Goal: Task Accomplishment & Management: Manage account settings

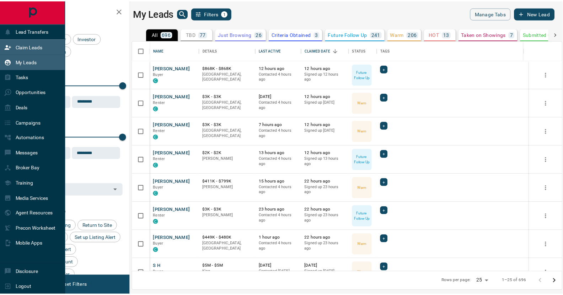
scroll to position [227, 429]
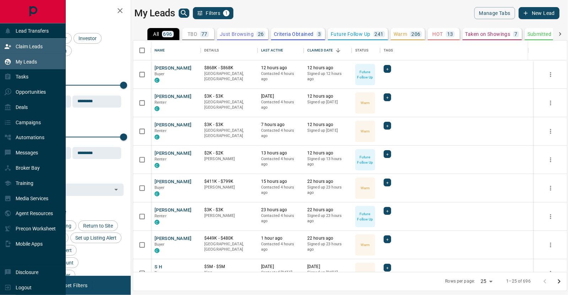
click at [28, 44] on p "Claim Leads" at bounding box center [29, 47] width 27 height 6
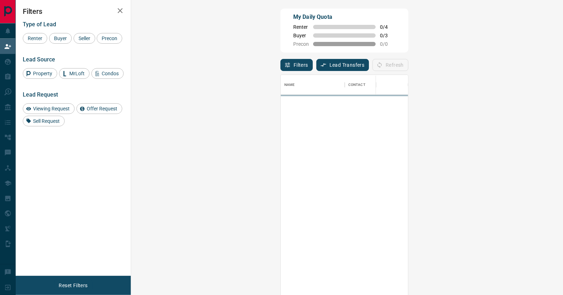
scroll to position [220, 412]
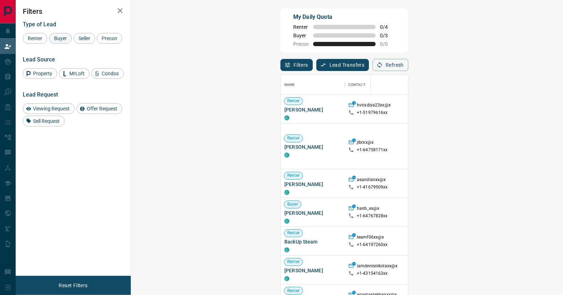
click at [58, 36] on span "Buyer" at bounding box center [61, 39] width 18 height 6
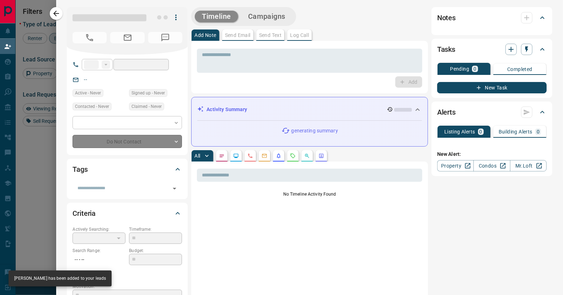
type input "**"
type input "**********"
type input "**"
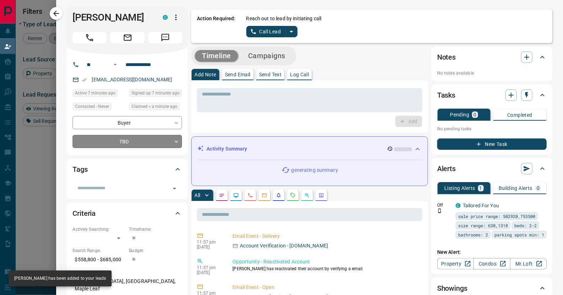
click at [164, 143] on body "Lead Transfers Claim Leads My Leads Tasks Opportunities Deals Campaigns Automat…" at bounding box center [281, 125] width 563 height 251
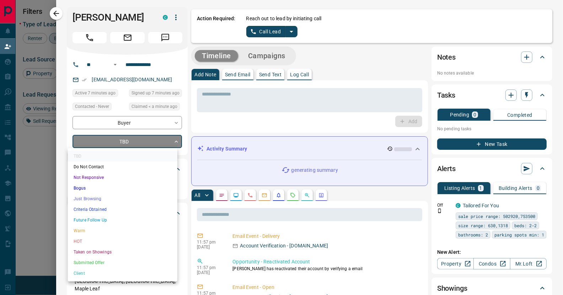
click at [328, 31] on div at bounding box center [281, 147] width 563 height 295
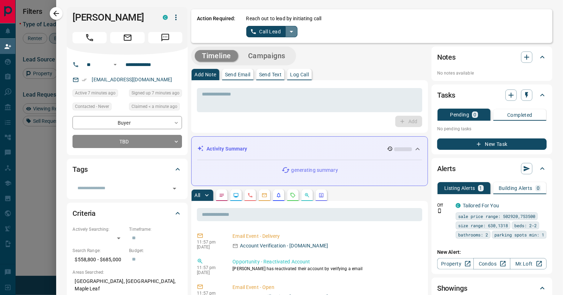
click at [288, 33] on icon "split button" at bounding box center [291, 31] width 9 height 9
click at [254, 58] on li "Log Manual Call" at bounding box center [271, 56] width 43 height 11
click at [248, 30] on button "Log Manual Call" at bounding box center [269, 31] width 47 height 11
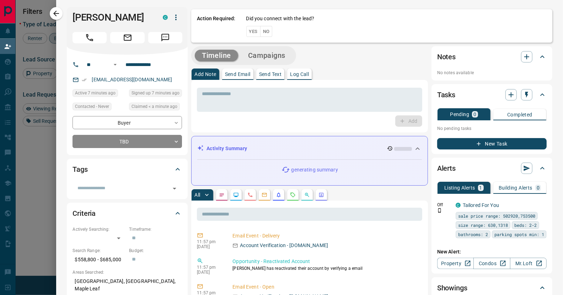
click at [247, 32] on button "Yes" at bounding box center [253, 31] width 14 height 11
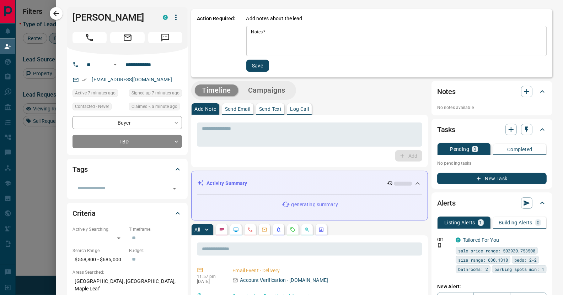
click at [278, 37] on textarea "Notes   *" at bounding box center [396, 41] width 290 height 24
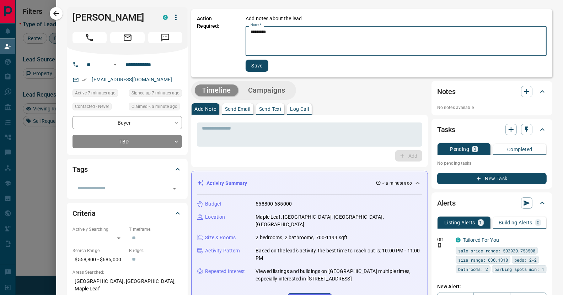
type textarea "*********"
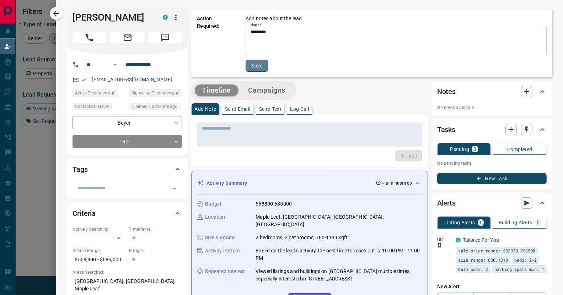
click at [256, 67] on button "Save" at bounding box center [257, 66] width 23 height 12
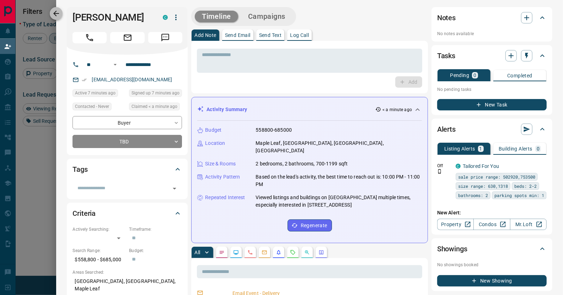
click at [55, 14] on icon "button" at bounding box center [56, 14] width 6 height 6
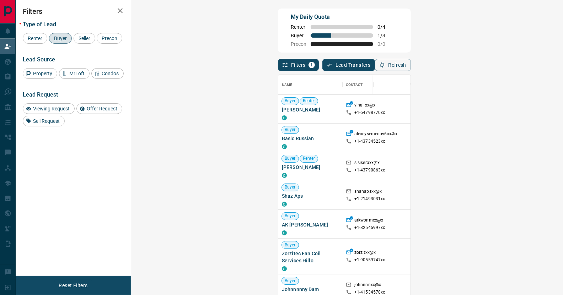
scroll to position [35, 0]
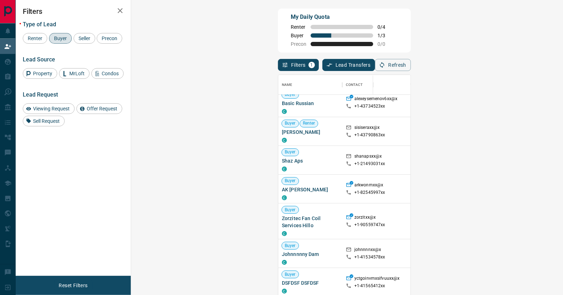
click at [553, 130] on span "Viewing Request ( 1 )" at bounding box center [572, 131] width 39 height 5
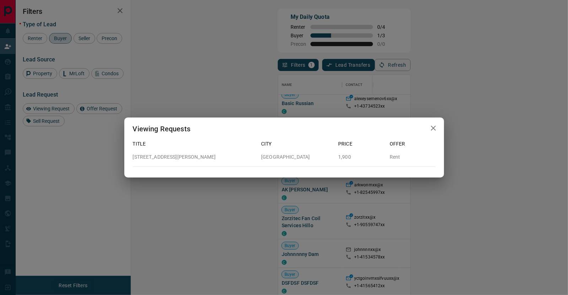
click at [430, 125] on icon "button" at bounding box center [433, 128] width 9 height 9
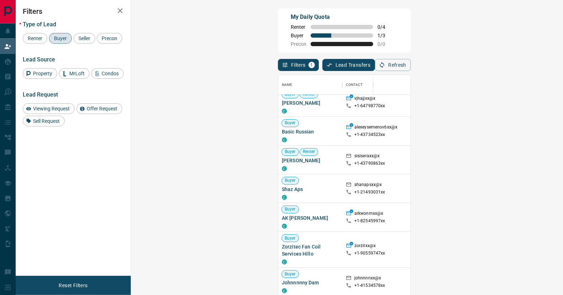
scroll to position [0, 0]
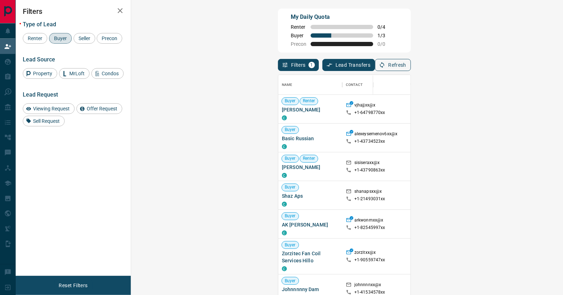
click at [411, 64] on button "Refresh" at bounding box center [393, 65] width 36 height 12
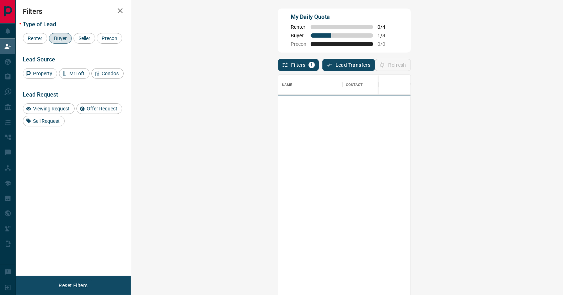
scroll to position [220, 412]
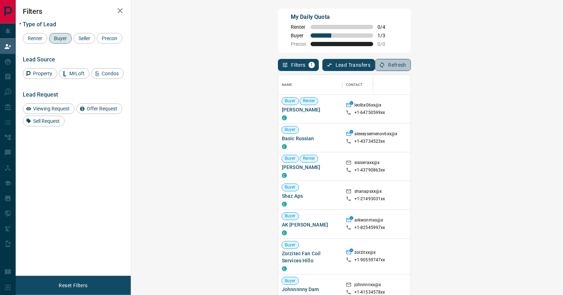
click at [411, 64] on button "Refresh" at bounding box center [393, 65] width 36 height 12
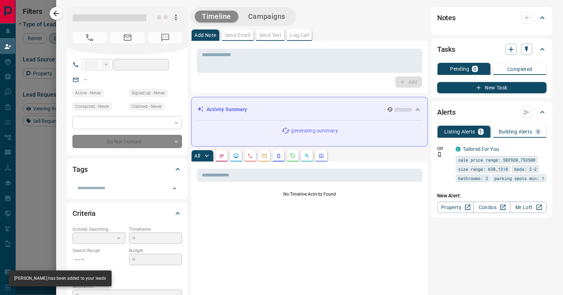
type input "**"
type input "**********"
type input "**"
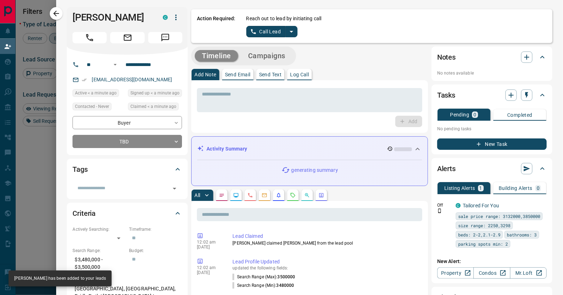
click at [287, 34] on icon "split button" at bounding box center [291, 31] width 9 height 9
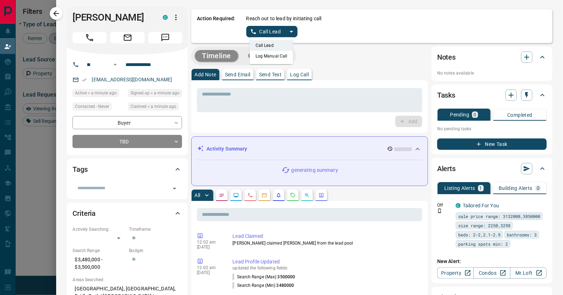
click at [264, 58] on li "Log Manual Call" at bounding box center [271, 56] width 43 height 11
click at [260, 33] on button "Log Manual Call" at bounding box center [269, 31] width 47 height 11
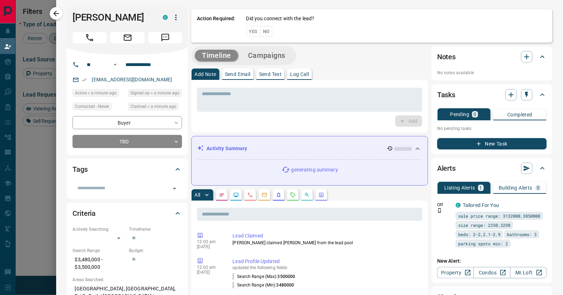
click at [246, 32] on button "Yes" at bounding box center [253, 31] width 14 height 11
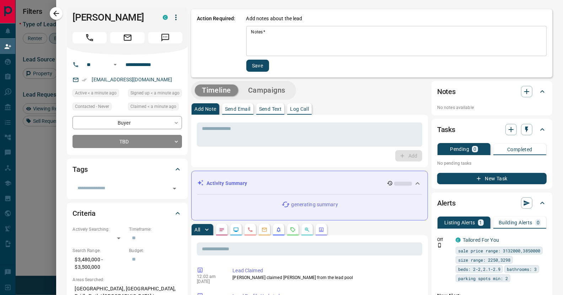
click at [257, 41] on textarea "Notes   *" at bounding box center [396, 41] width 290 height 24
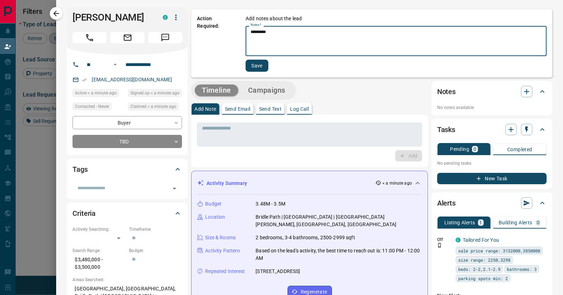
type textarea "*********"
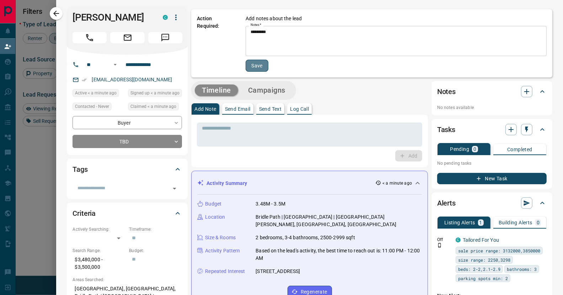
click at [252, 66] on button "Save" at bounding box center [257, 66] width 23 height 12
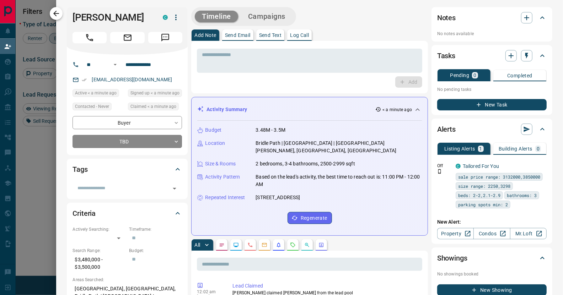
click at [54, 12] on icon "button" at bounding box center [56, 13] width 9 height 9
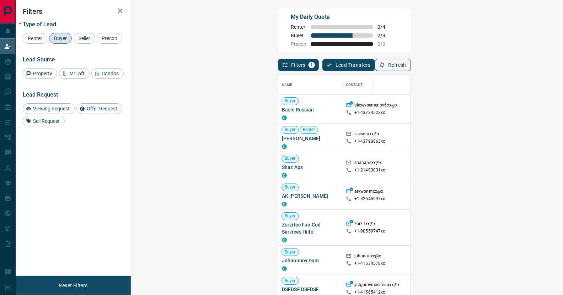
click at [411, 65] on button "Refresh" at bounding box center [393, 65] width 36 height 12
click at [411, 66] on button "Refresh" at bounding box center [393, 65] width 36 height 12
click at [411, 65] on button "Refresh" at bounding box center [393, 65] width 36 height 12
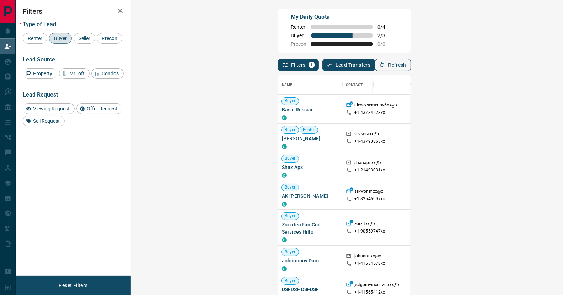
click at [411, 68] on button "Refresh" at bounding box center [393, 65] width 36 height 12
click at [553, 140] on span "Viewing Request ( 1 )" at bounding box center [572, 137] width 39 height 7
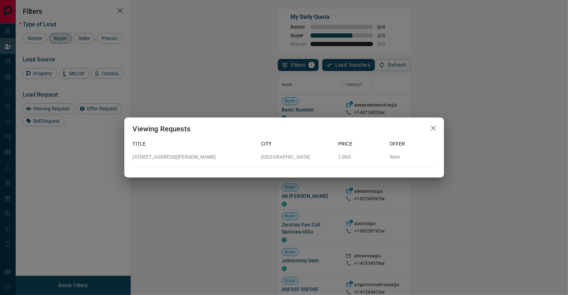
click at [434, 128] on icon "button" at bounding box center [433, 128] width 9 height 9
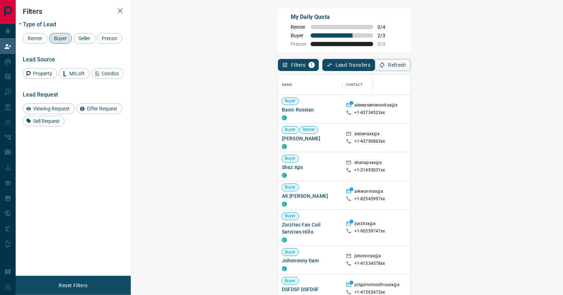
scroll to position [6, 6]
click at [411, 63] on button "Refresh" at bounding box center [393, 65] width 36 height 12
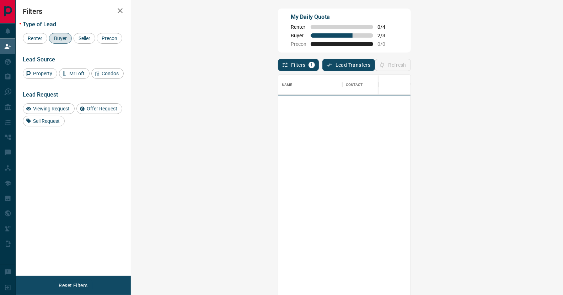
scroll to position [220, 412]
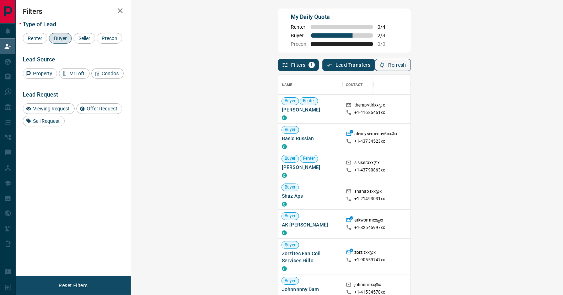
click at [411, 61] on button "Refresh" at bounding box center [393, 65] width 36 height 12
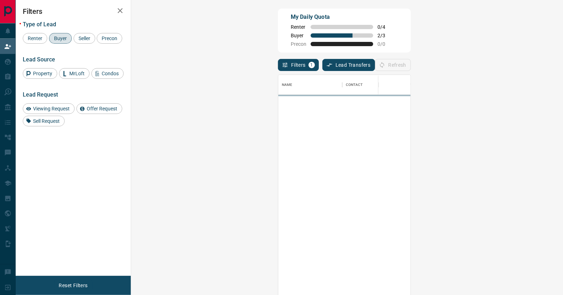
scroll to position [0, 0]
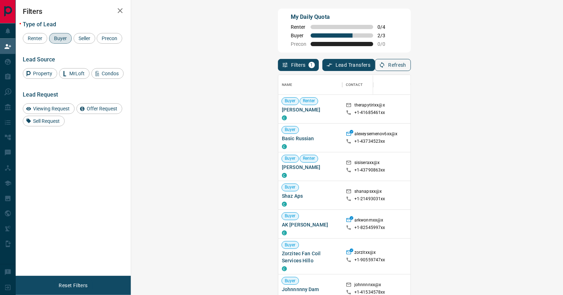
click at [411, 64] on button "Refresh" at bounding box center [393, 65] width 36 height 12
click at [385, 67] on icon "button" at bounding box center [382, 65] width 6 height 6
click at [385, 65] on icon "button" at bounding box center [382, 65] width 6 height 6
click at [411, 63] on button "Refresh" at bounding box center [393, 65] width 36 height 12
click at [411, 61] on button "Refresh" at bounding box center [393, 65] width 36 height 12
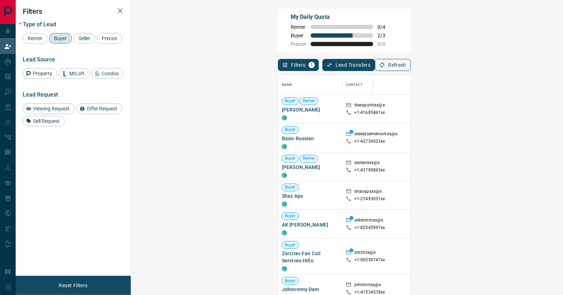
click at [385, 64] on icon "button" at bounding box center [382, 65] width 6 height 6
click at [411, 65] on button "Refresh" at bounding box center [393, 65] width 36 height 12
click at [411, 67] on button "Refresh" at bounding box center [393, 65] width 36 height 12
click at [411, 68] on button "Refresh" at bounding box center [393, 65] width 36 height 12
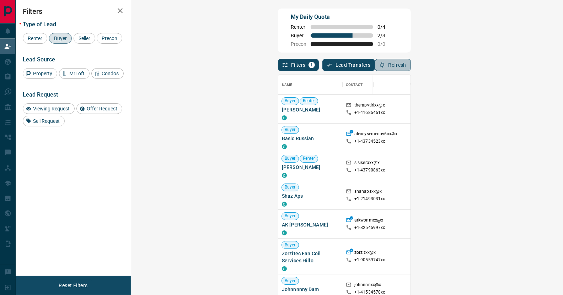
click at [411, 63] on button "Refresh" at bounding box center [393, 65] width 36 height 12
click at [411, 66] on button "Refresh" at bounding box center [393, 65] width 36 height 12
click at [411, 64] on button "Refresh" at bounding box center [393, 65] width 36 height 12
click at [411, 65] on button "Refresh" at bounding box center [393, 65] width 36 height 12
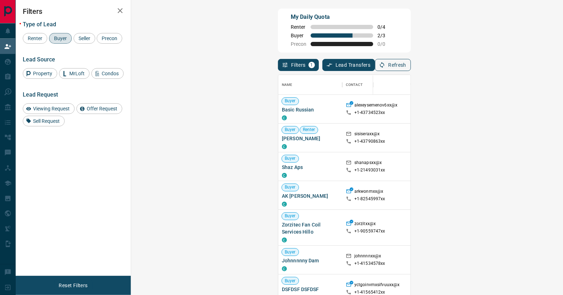
click at [385, 65] on icon "button" at bounding box center [382, 65] width 6 height 6
click at [411, 63] on button "Refresh" at bounding box center [393, 65] width 36 height 12
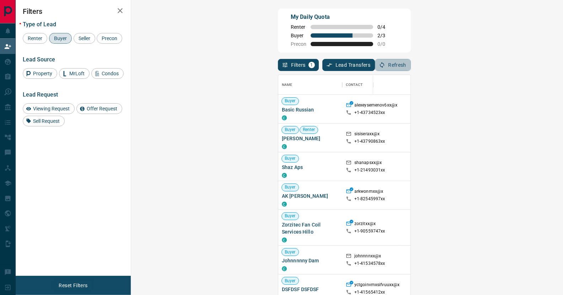
click at [411, 63] on button "Refresh" at bounding box center [393, 65] width 36 height 12
click at [411, 64] on button "Refresh" at bounding box center [393, 65] width 36 height 12
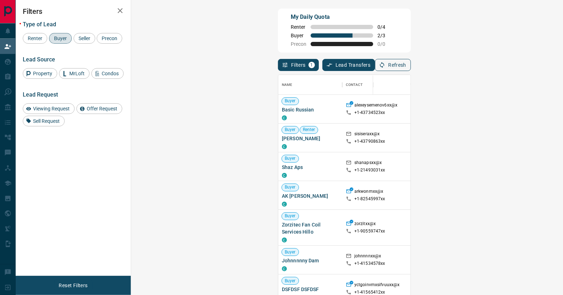
click at [385, 65] on icon "button" at bounding box center [382, 65] width 6 height 6
click at [385, 64] on icon "button" at bounding box center [382, 65] width 6 height 6
click at [385, 65] on icon "button" at bounding box center [382, 65] width 6 height 6
click at [38, 39] on span "Renter" at bounding box center [35, 39] width 20 height 6
click at [411, 64] on button "Refresh" at bounding box center [393, 65] width 36 height 12
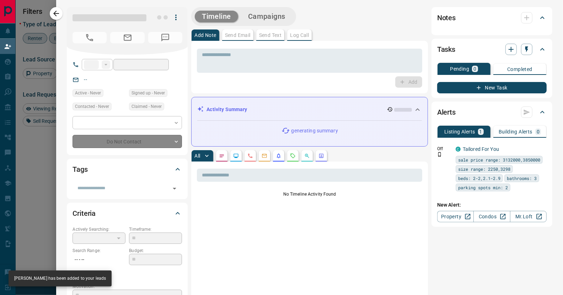
type input "**"
type input "**********"
type input "**"
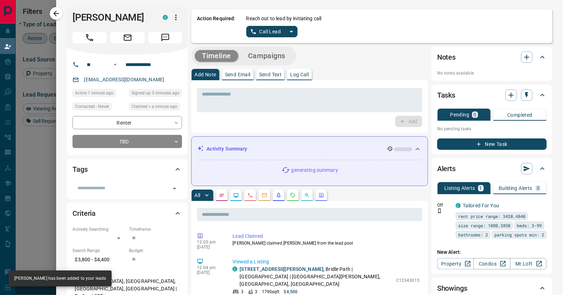
click at [291, 30] on button "split button" at bounding box center [291, 31] width 12 height 11
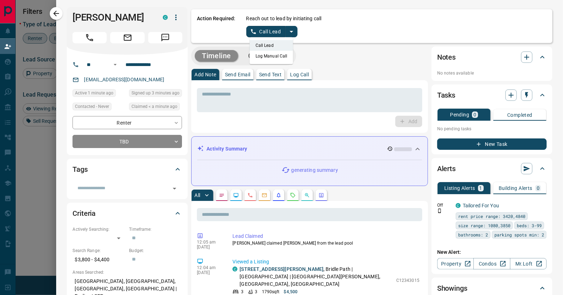
click at [267, 57] on li "Log Manual Call" at bounding box center [271, 56] width 43 height 11
click at [258, 31] on button "Log Manual Call" at bounding box center [269, 31] width 47 height 11
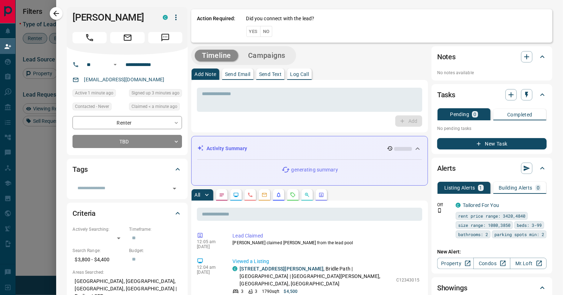
click at [246, 32] on button "Yes" at bounding box center [253, 31] width 14 height 11
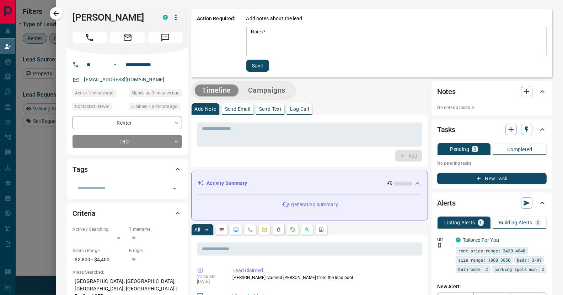
click at [298, 35] on textarea "Notes   *" at bounding box center [396, 41] width 290 height 24
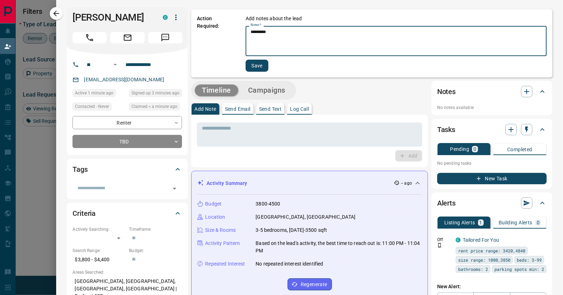
type textarea "*********"
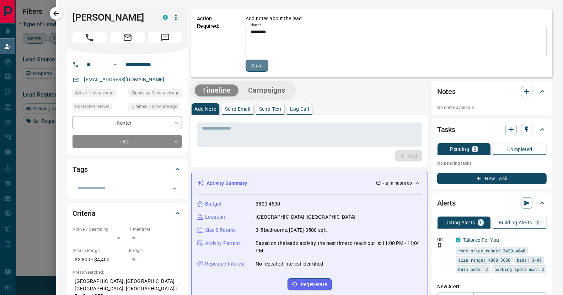
click at [249, 65] on button "Save" at bounding box center [257, 66] width 23 height 12
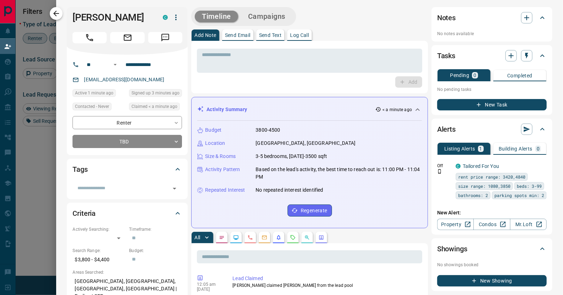
click at [58, 15] on icon "button" at bounding box center [56, 13] width 9 height 9
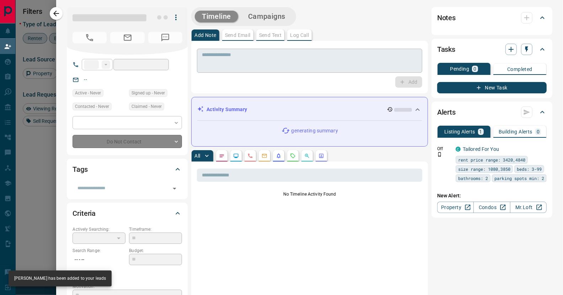
type input "**"
type input "**********"
type input "**"
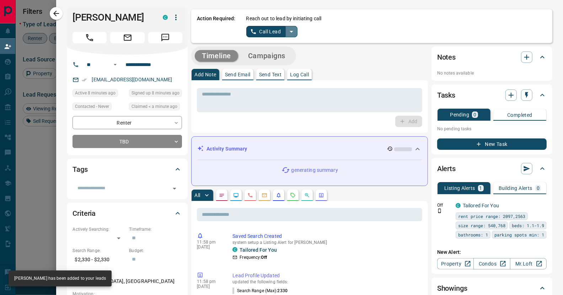
click at [290, 32] on icon "split button" at bounding box center [292, 32] width 4 height 2
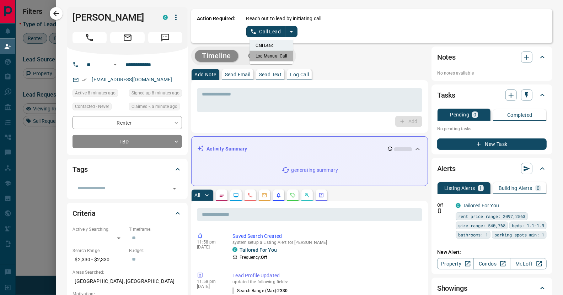
drag, startPoint x: 265, startPoint y: 56, endPoint x: 263, endPoint y: 52, distance: 5.1
click at [265, 56] on li "Log Manual Call" at bounding box center [271, 56] width 43 height 11
click at [261, 34] on button "Log Manual Call" at bounding box center [269, 31] width 47 height 11
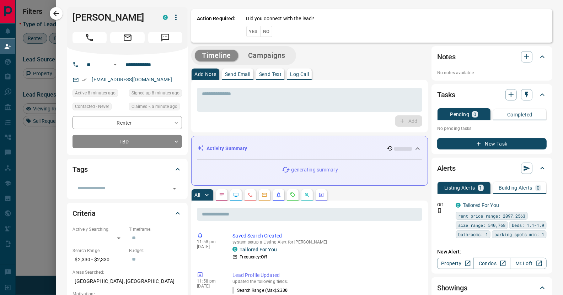
click at [251, 33] on button "Yes" at bounding box center [253, 31] width 14 height 11
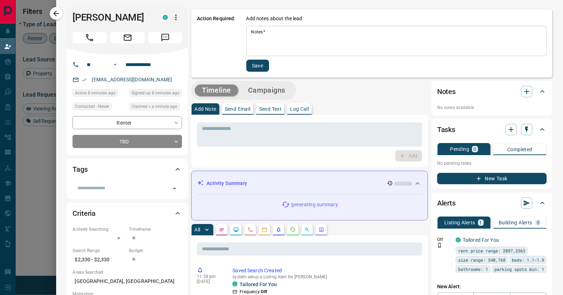
click at [270, 43] on textarea "Notes   *" at bounding box center [396, 41] width 290 height 24
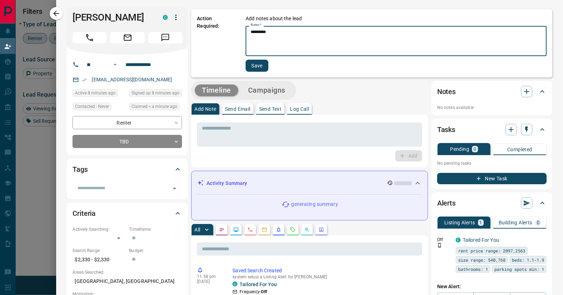
type textarea "*********"
click at [258, 68] on button "Save" at bounding box center [257, 66] width 23 height 12
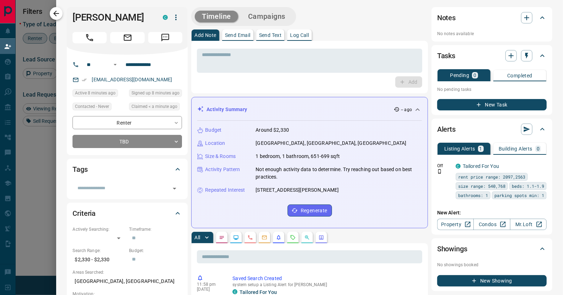
click at [59, 17] on icon "button" at bounding box center [56, 13] width 9 height 9
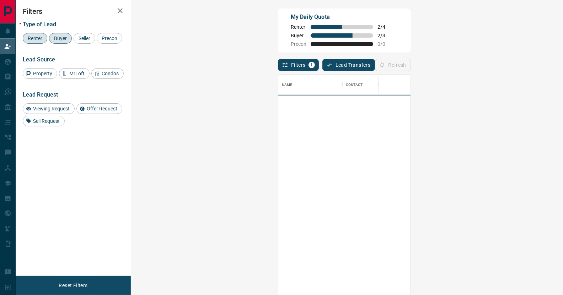
scroll to position [220, 412]
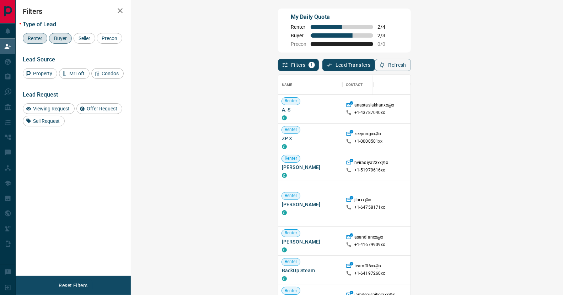
click at [33, 37] on span "Renter" at bounding box center [35, 39] width 20 height 6
click at [411, 67] on button "Refresh" at bounding box center [393, 65] width 36 height 12
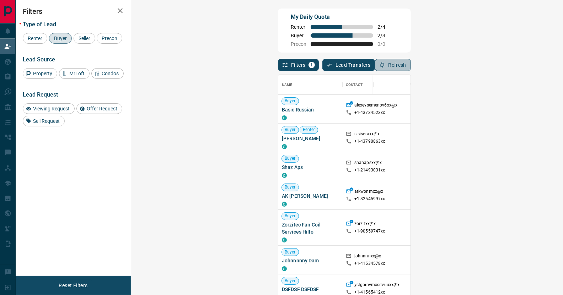
click at [411, 64] on button "Refresh" at bounding box center [393, 65] width 36 height 12
click at [411, 67] on button "Refresh" at bounding box center [393, 65] width 36 height 12
click at [411, 65] on button "Refresh" at bounding box center [393, 65] width 36 height 12
click at [411, 68] on button "Refresh" at bounding box center [393, 65] width 36 height 12
click at [36, 37] on span "Renter" at bounding box center [35, 39] width 20 height 6
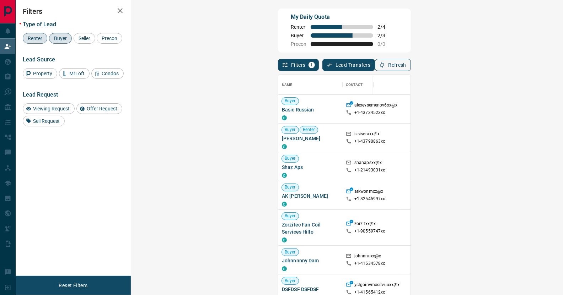
click at [384, 63] on icon "button" at bounding box center [382, 65] width 4 height 6
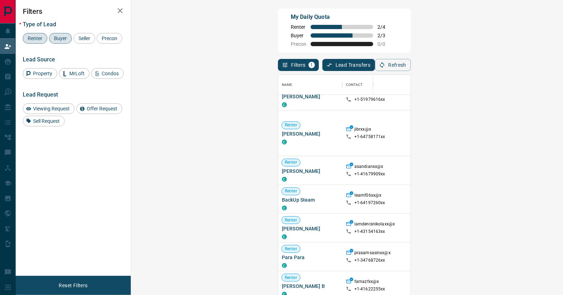
scroll to position [35, 0]
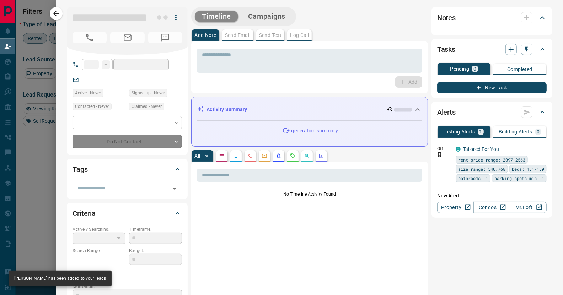
type input "**"
type input "**********"
type input "**"
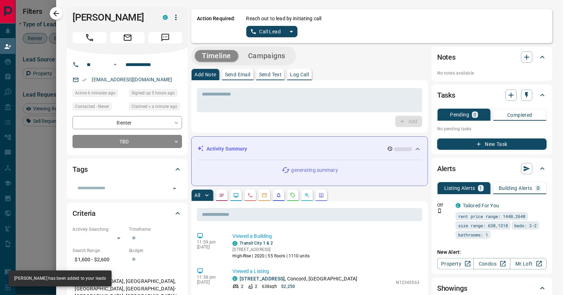
click at [290, 30] on button "split button" at bounding box center [291, 31] width 12 height 11
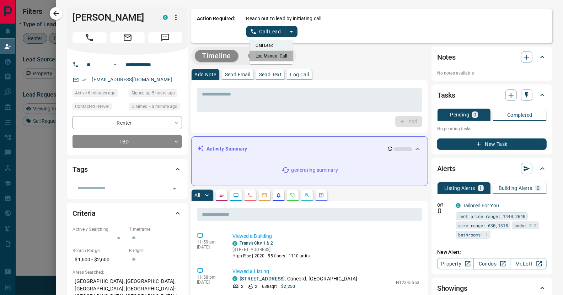
drag, startPoint x: 271, startPoint y: 57, endPoint x: 263, endPoint y: 53, distance: 9.1
click at [270, 57] on li "Log Manual Call" at bounding box center [271, 56] width 43 height 11
click at [254, 30] on button "Log Manual Call" at bounding box center [269, 31] width 47 height 11
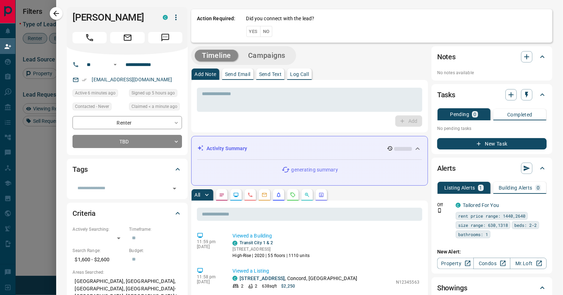
click at [250, 30] on button "Yes" at bounding box center [253, 31] width 14 height 11
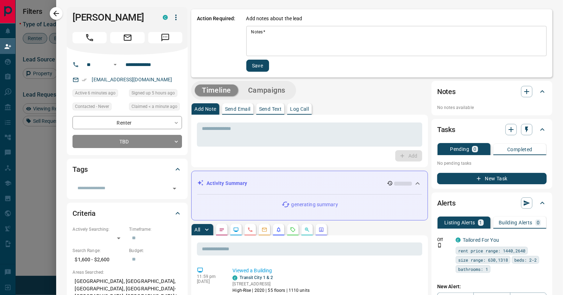
click at [306, 41] on textarea "Notes   *" at bounding box center [396, 41] width 290 height 24
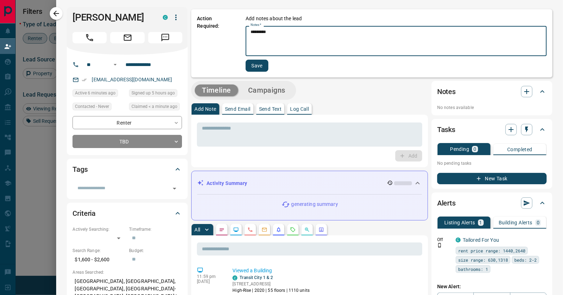
type textarea "*********"
click at [254, 64] on button "Save" at bounding box center [257, 66] width 23 height 12
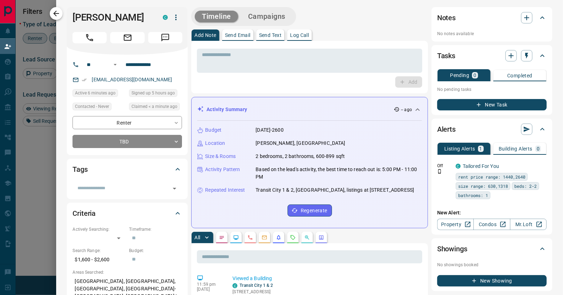
click at [57, 14] on icon "button" at bounding box center [56, 14] width 6 height 6
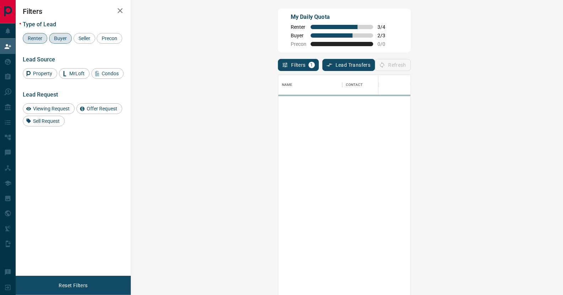
scroll to position [220, 412]
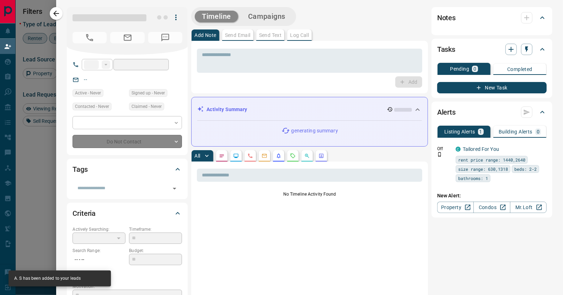
type input "**"
type input "**********"
type input "**"
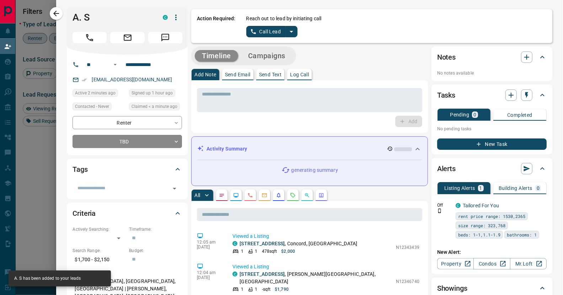
click at [288, 33] on icon "split button" at bounding box center [291, 31] width 9 height 9
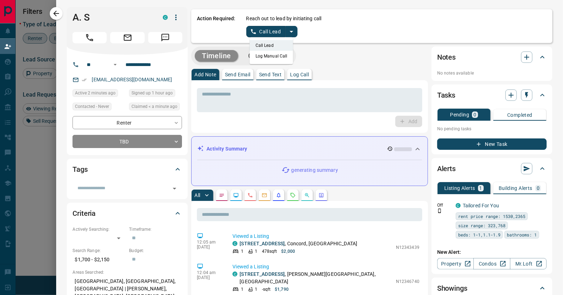
drag, startPoint x: 261, startPoint y: 60, endPoint x: 260, endPoint y: 50, distance: 10.0
click at [261, 60] on li "Log Manual Call" at bounding box center [271, 56] width 43 height 11
click at [259, 32] on button "Log Manual Call" at bounding box center [269, 31] width 47 height 11
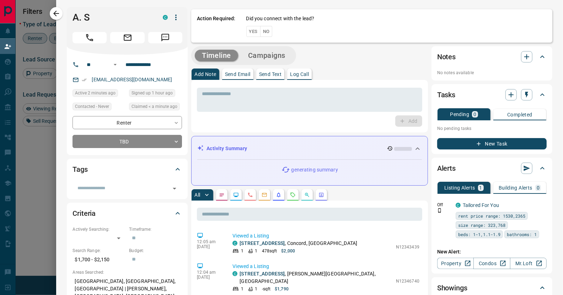
click at [246, 32] on button "Yes" at bounding box center [253, 31] width 14 height 11
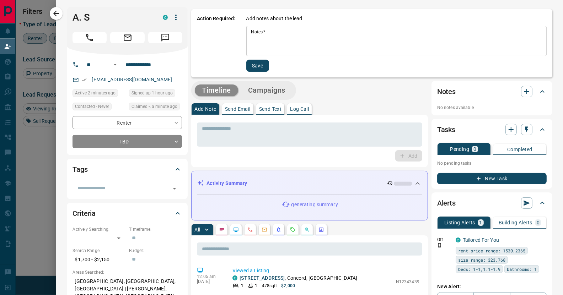
click at [275, 44] on textarea "Notes   *" at bounding box center [396, 41] width 290 height 24
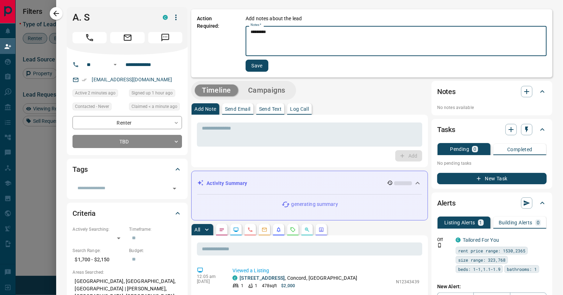
type textarea "*********"
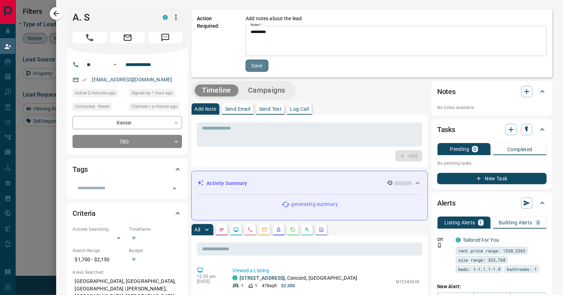
click at [261, 64] on button "Save" at bounding box center [257, 66] width 23 height 12
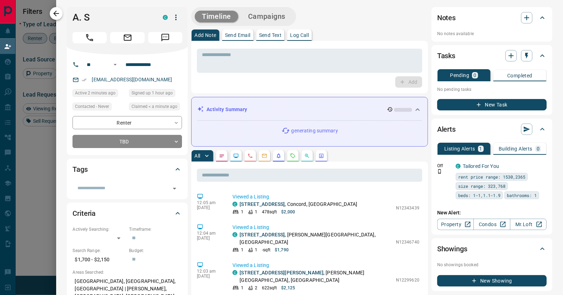
click at [59, 14] on icon "button" at bounding box center [56, 13] width 9 height 9
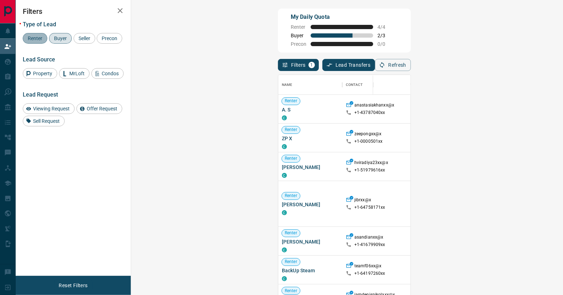
click at [33, 36] on span "Renter" at bounding box center [35, 39] width 20 height 6
click at [411, 65] on div "Refresh" at bounding box center [393, 65] width 36 height 12
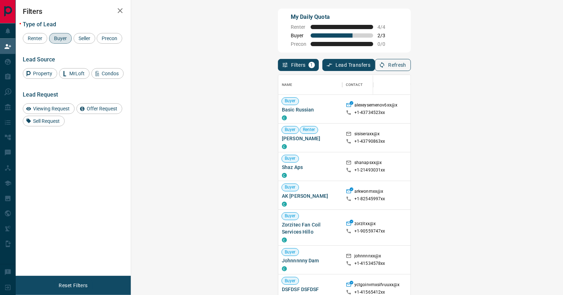
click at [411, 66] on button "Refresh" at bounding box center [393, 65] width 36 height 12
click at [411, 65] on button "Refresh" at bounding box center [393, 65] width 36 height 12
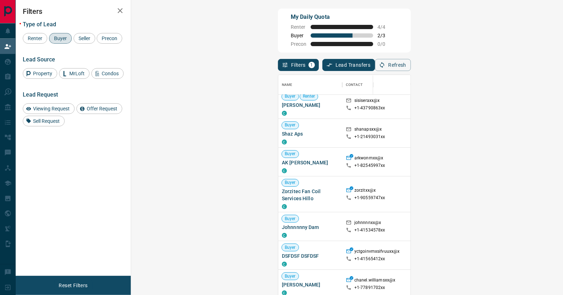
scroll to position [0, 0]
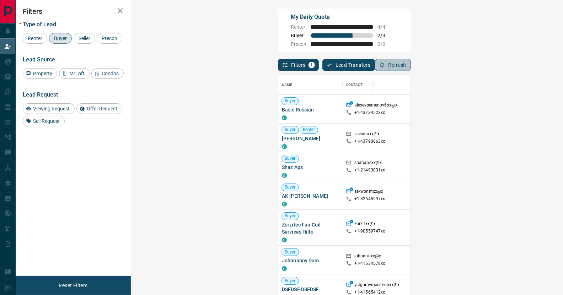
click at [411, 66] on button "Refresh" at bounding box center [393, 65] width 36 height 12
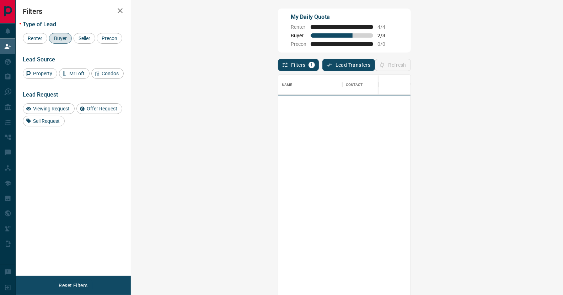
scroll to position [220, 412]
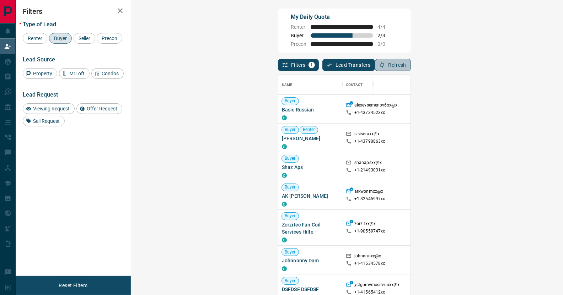
click at [411, 66] on button "Refresh" at bounding box center [393, 65] width 36 height 12
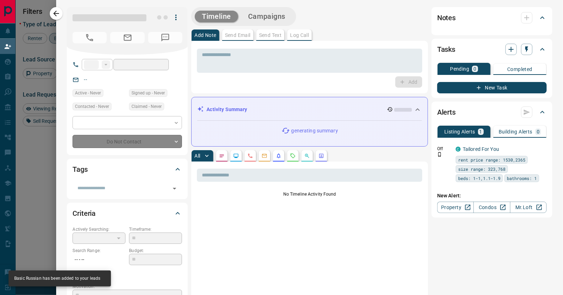
type input "**"
type input "**********"
type input "**"
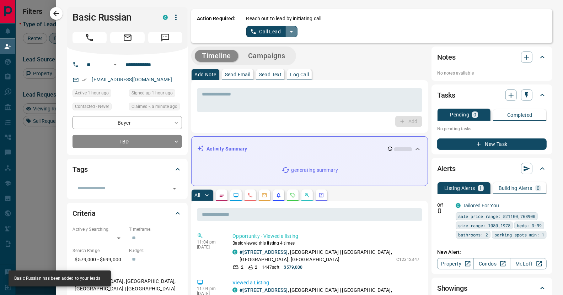
click at [287, 32] on icon "split button" at bounding box center [291, 31] width 9 height 9
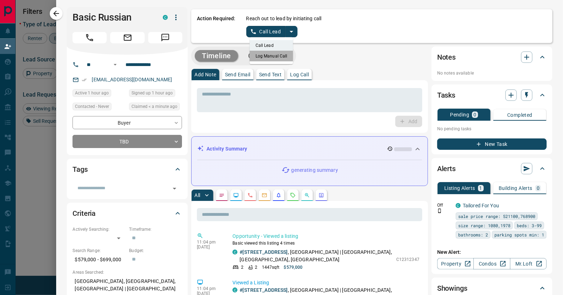
click at [260, 57] on li "Log Manual Call" at bounding box center [271, 56] width 43 height 11
click at [253, 28] on button "Log Manual Call" at bounding box center [269, 31] width 47 height 11
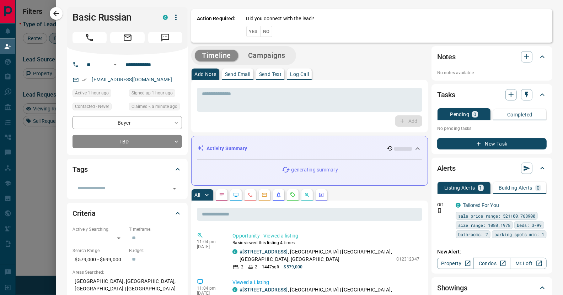
click at [246, 31] on button "Yes" at bounding box center [253, 31] width 14 height 11
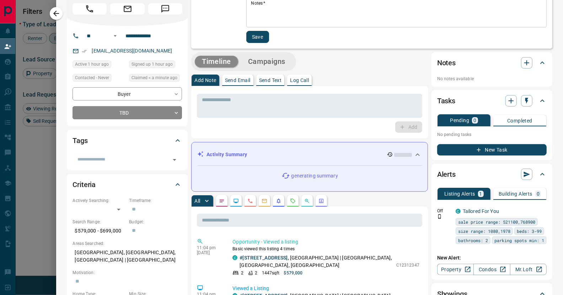
scroll to position [0, 0]
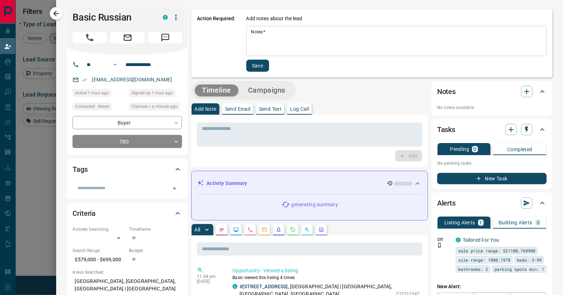
click at [295, 53] on div "* Notes   *" at bounding box center [396, 41] width 300 height 30
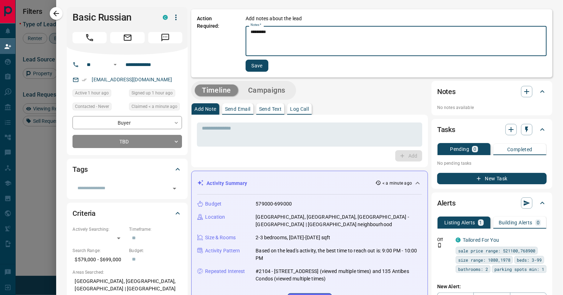
type textarea "*********"
click at [256, 65] on button "Save" at bounding box center [257, 66] width 23 height 12
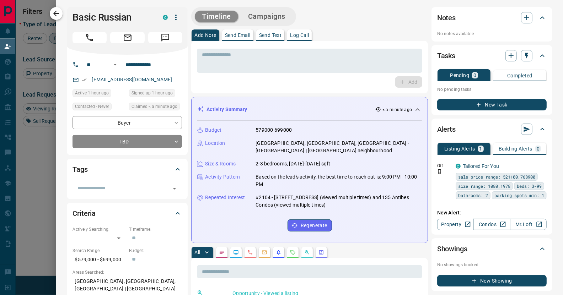
click at [56, 15] on icon "button" at bounding box center [56, 14] width 6 height 6
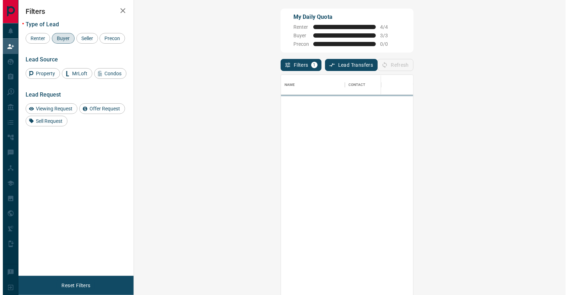
scroll to position [220, 412]
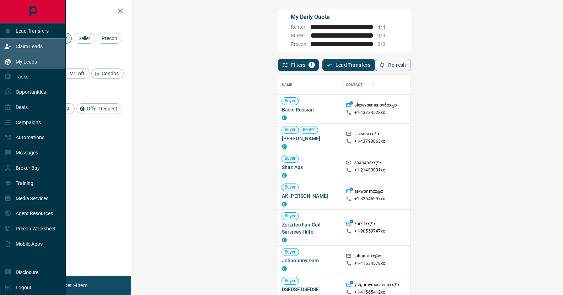
click at [24, 60] on p "My Leads" at bounding box center [26, 62] width 21 height 6
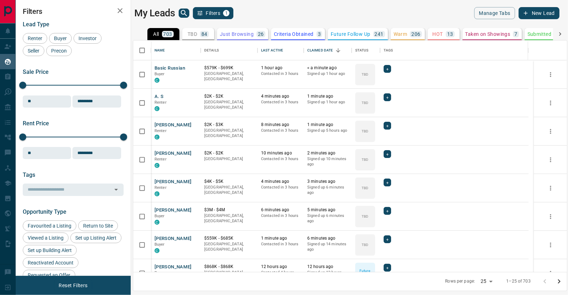
scroll to position [227, 429]
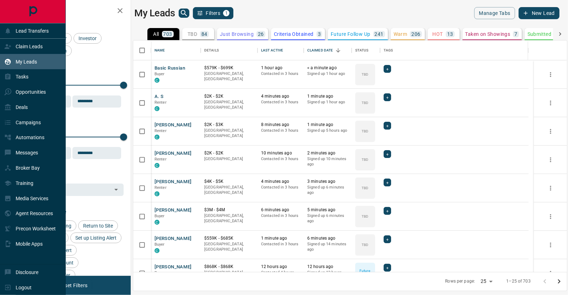
click at [10, 63] on icon at bounding box center [7, 61] width 7 height 7
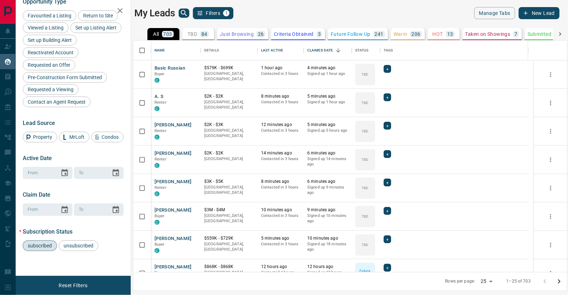
scroll to position [0, 0]
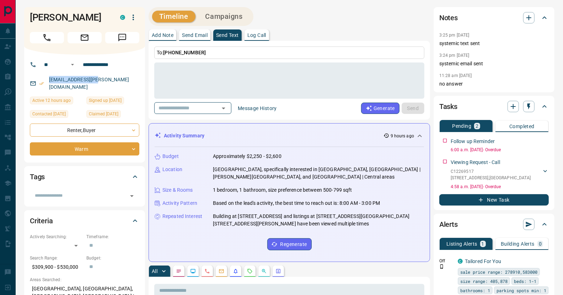
click at [129, 80] on div "[EMAIL_ADDRESS][PERSON_NAME][DOMAIN_NAME]" at bounding box center [84, 83] width 109 height 19
click at [527, 20] on icon "button" at bounding box center [529, 18] width 9 height 9
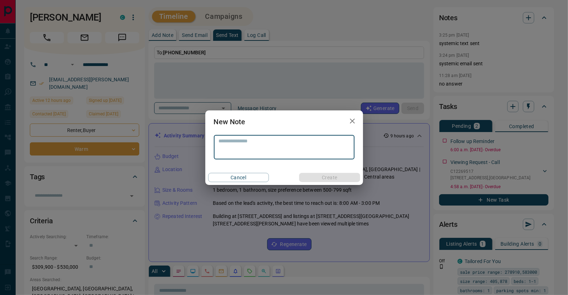
click at [288, 148] on textarea at bounding box center [284, 147] width 131 height 18
type textarea "**********"
click at [341, 177] on button "Create" at bounding box center [329, 177] width 61 height 9
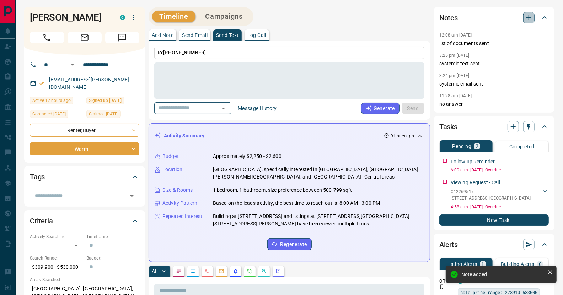
click at [526, 18] on icon "button" at bounding box center [529, 18] width 9 height 9
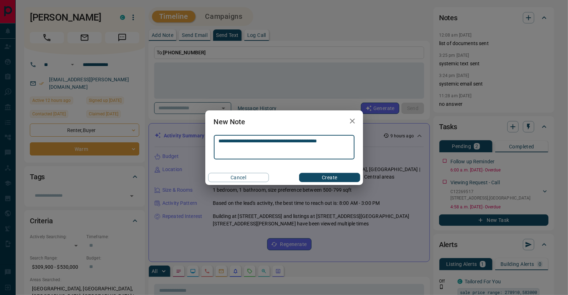
type textarea "**********"
click at [317, 177] on button "Create" at bounding box center [329, 177] width 61 height 9
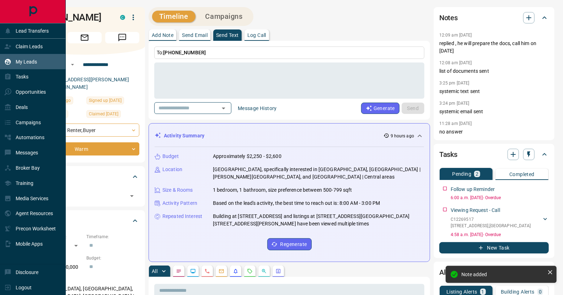
click at [28, 60] on p "My Leads" at bounding box center [26, 62] width 21 height 6
